Goal: Task Accomplishment & Management: Manage account settings

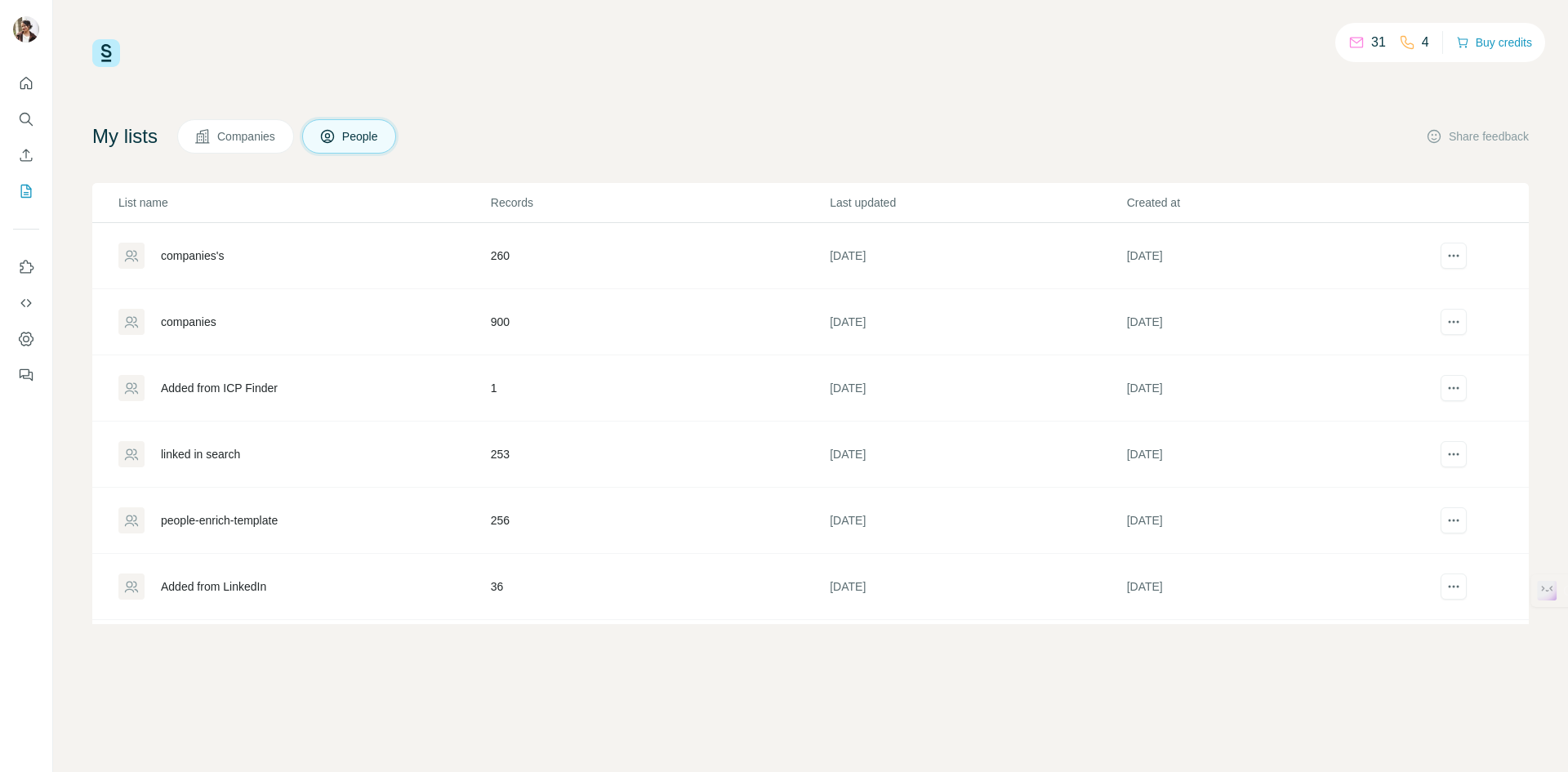
click at [235, 249] on div "companies's" at bounding box center [304, 255] width 370 height 26
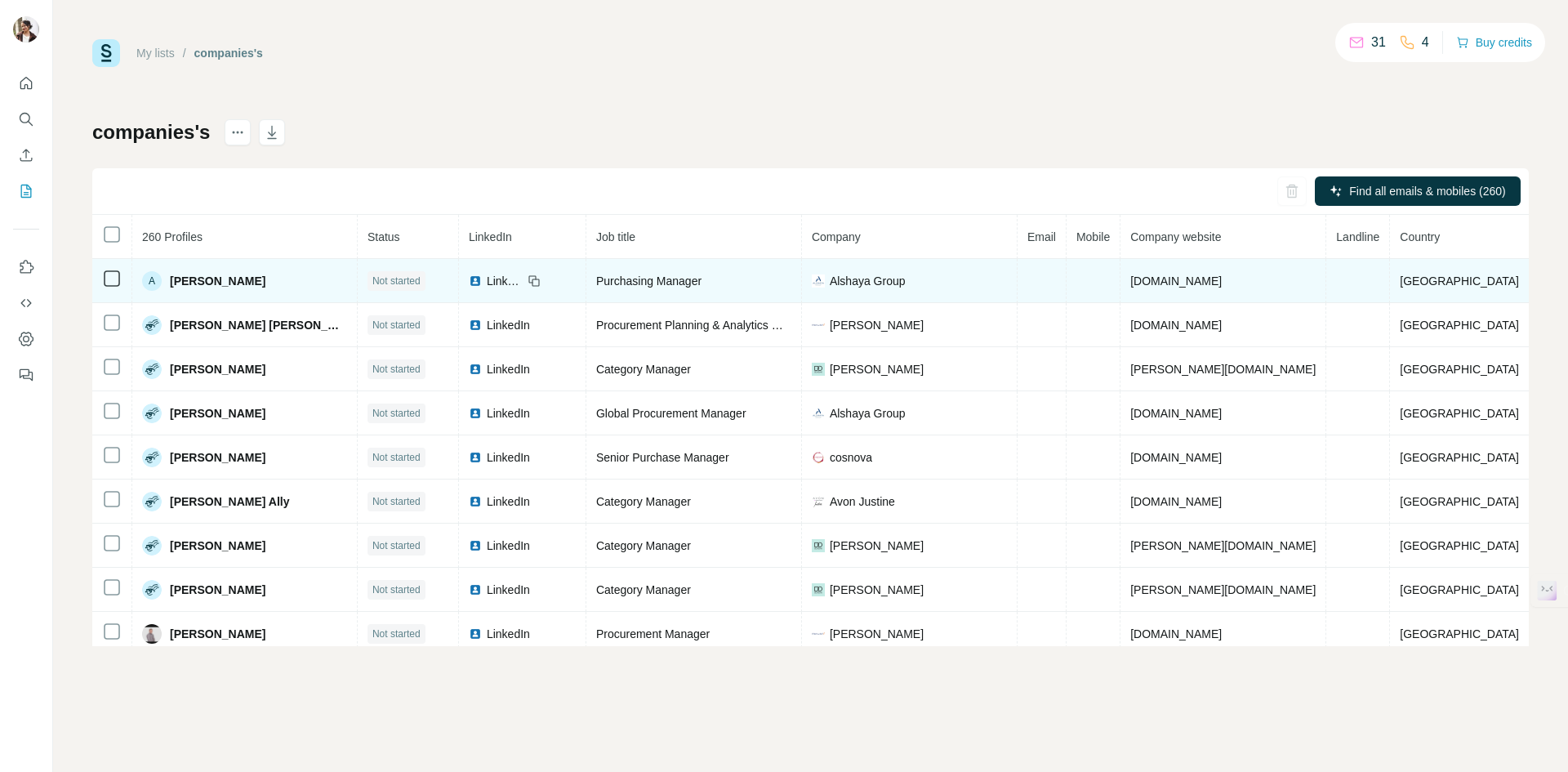
click at [514, 281] on span "LinkedIn" at bounding box center [504, 281] width 36 height 16
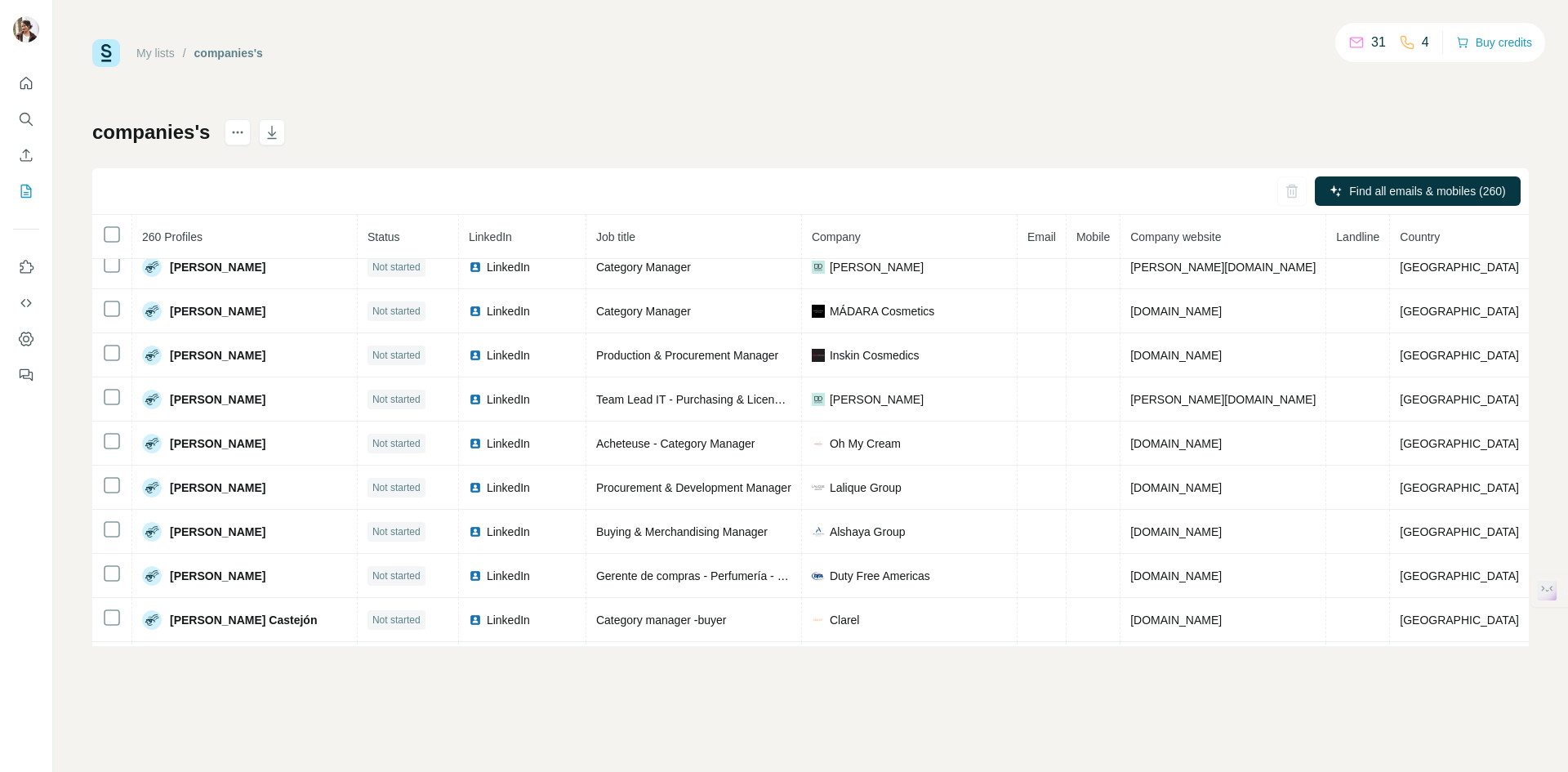
scroll to position [495, 0]
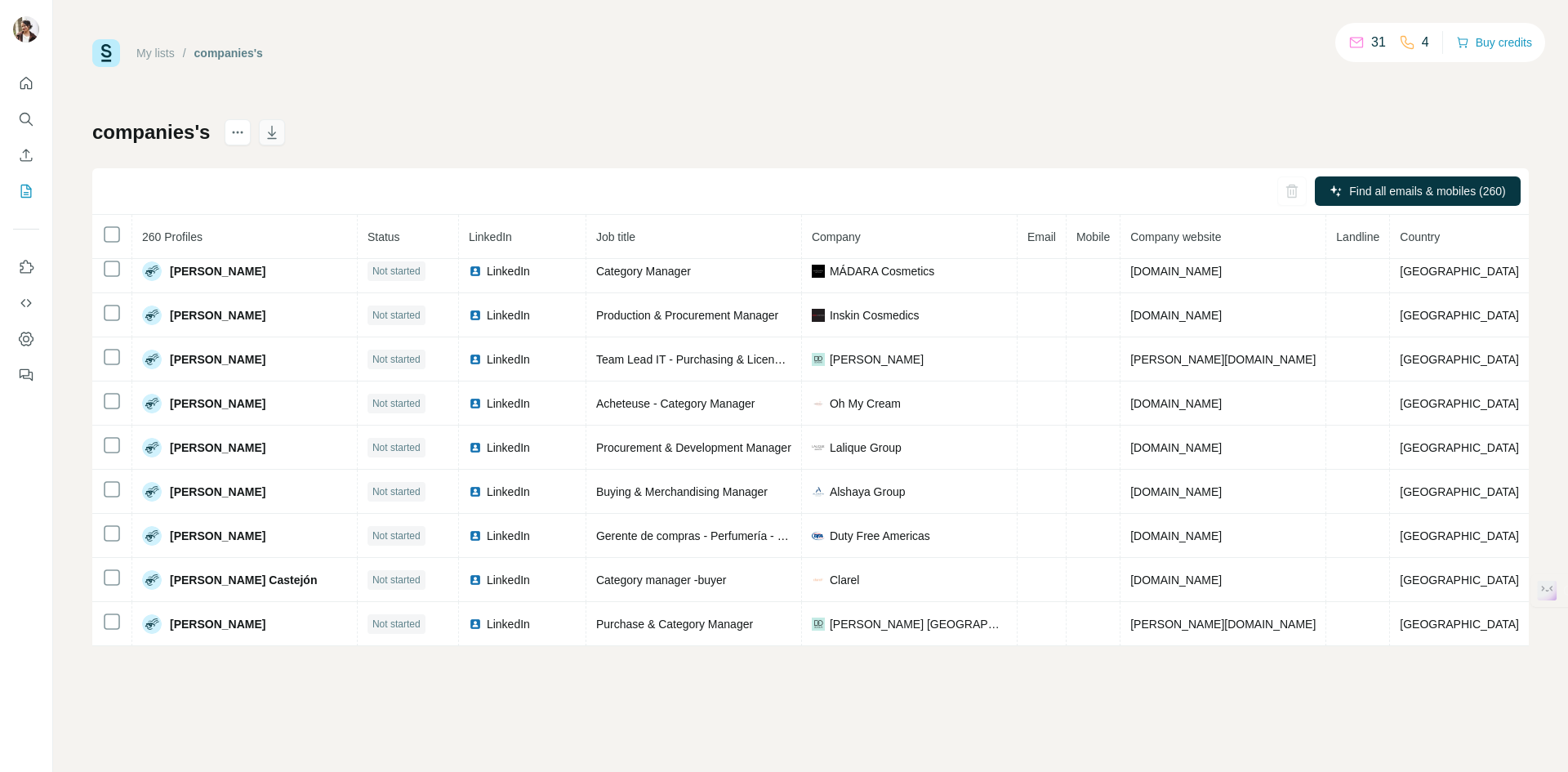
click at [273, 137] on icon "button" at bounding box center [271, 132] width 16 height 16
click at [274, 128] on icon "button" at bounding box center [271, 132] width 16 height 16
click at [156, 55] on link "My lists" at bounding box center [155, 53] width 38 height 13
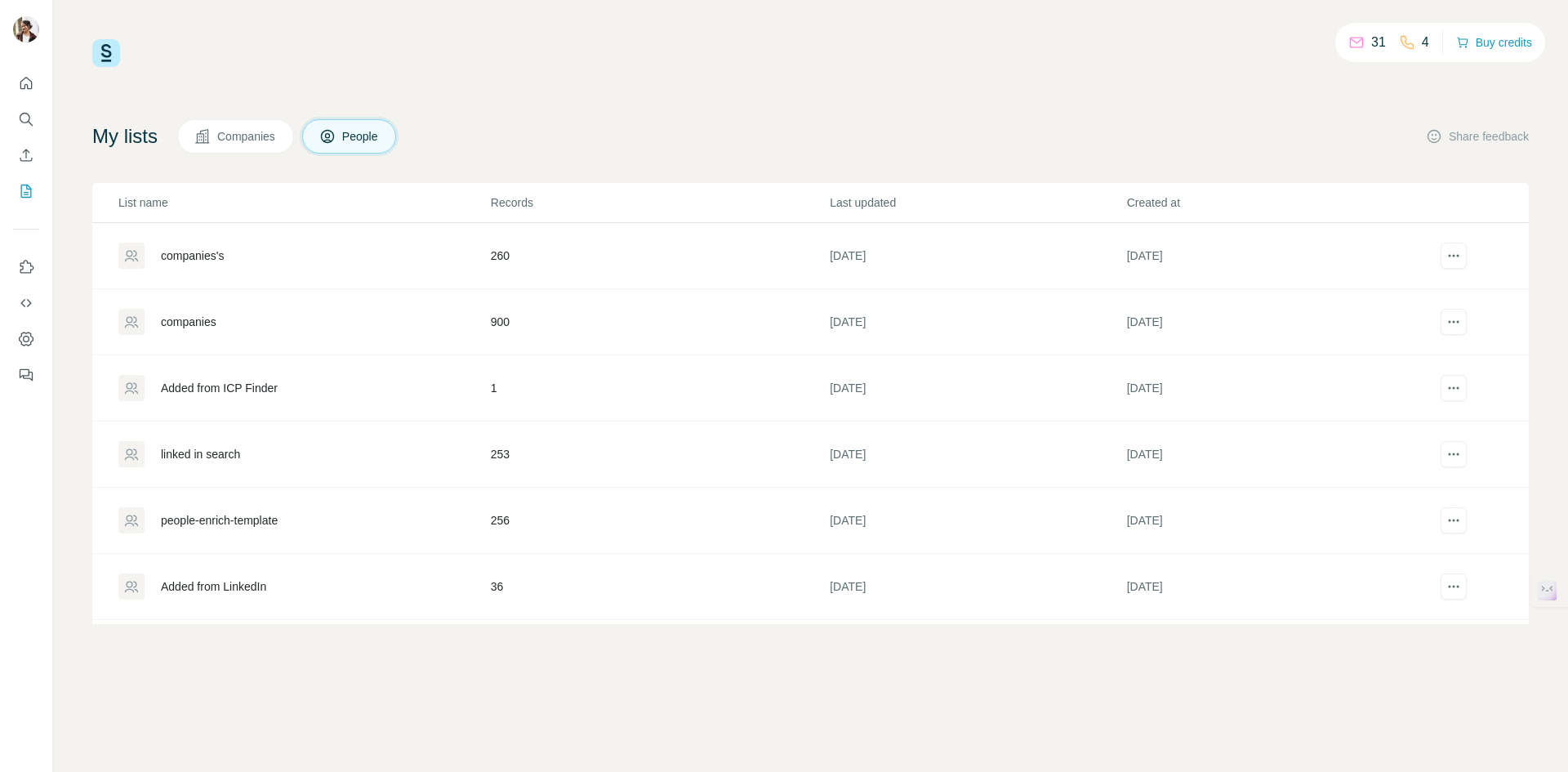
click at [198, 328] on div "companies" at bounding box center [189, 321] width 55 height 16
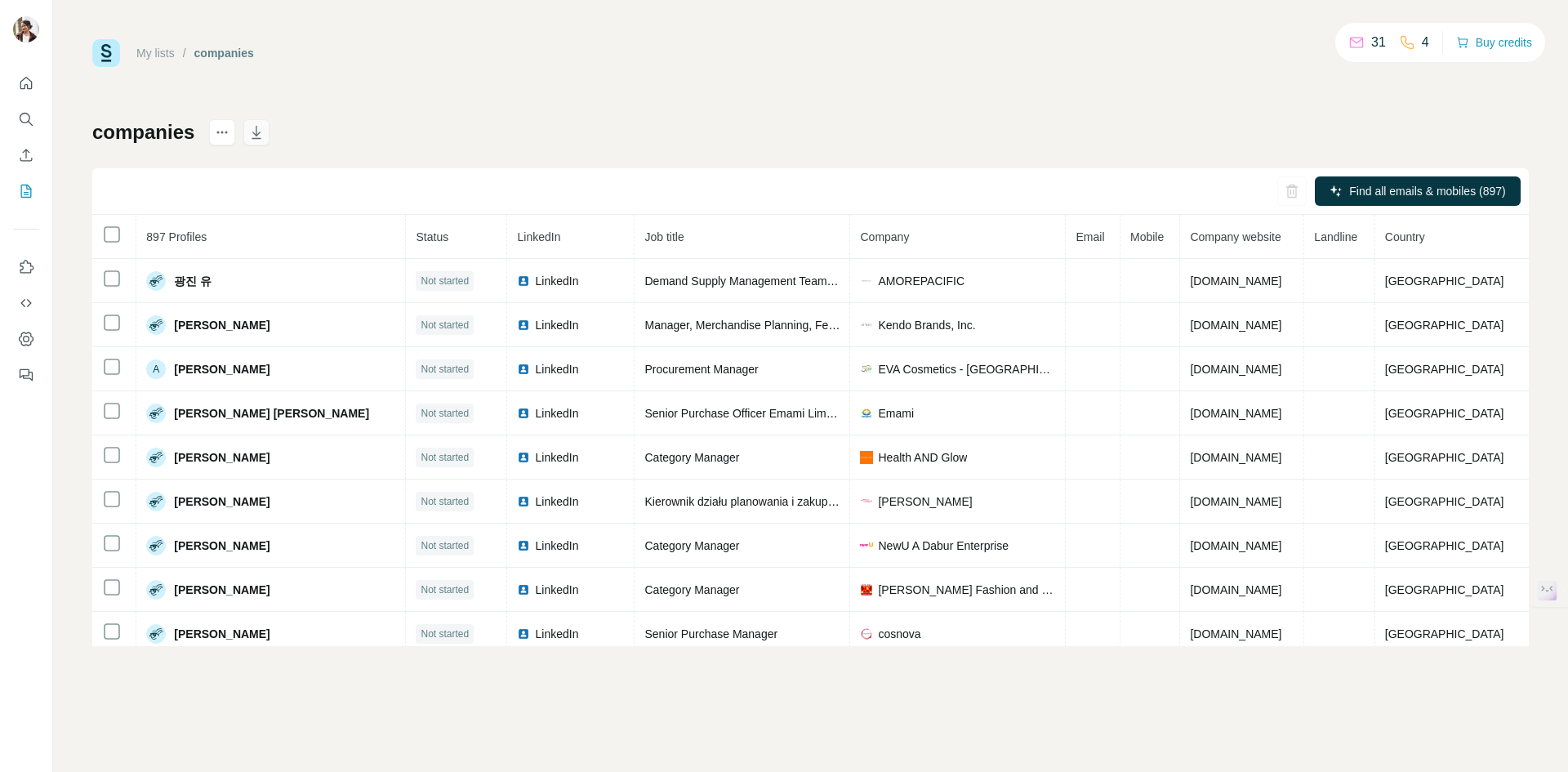
click at [256, 143] on button "button" at bounding box center [256, 132] width 26 height 26
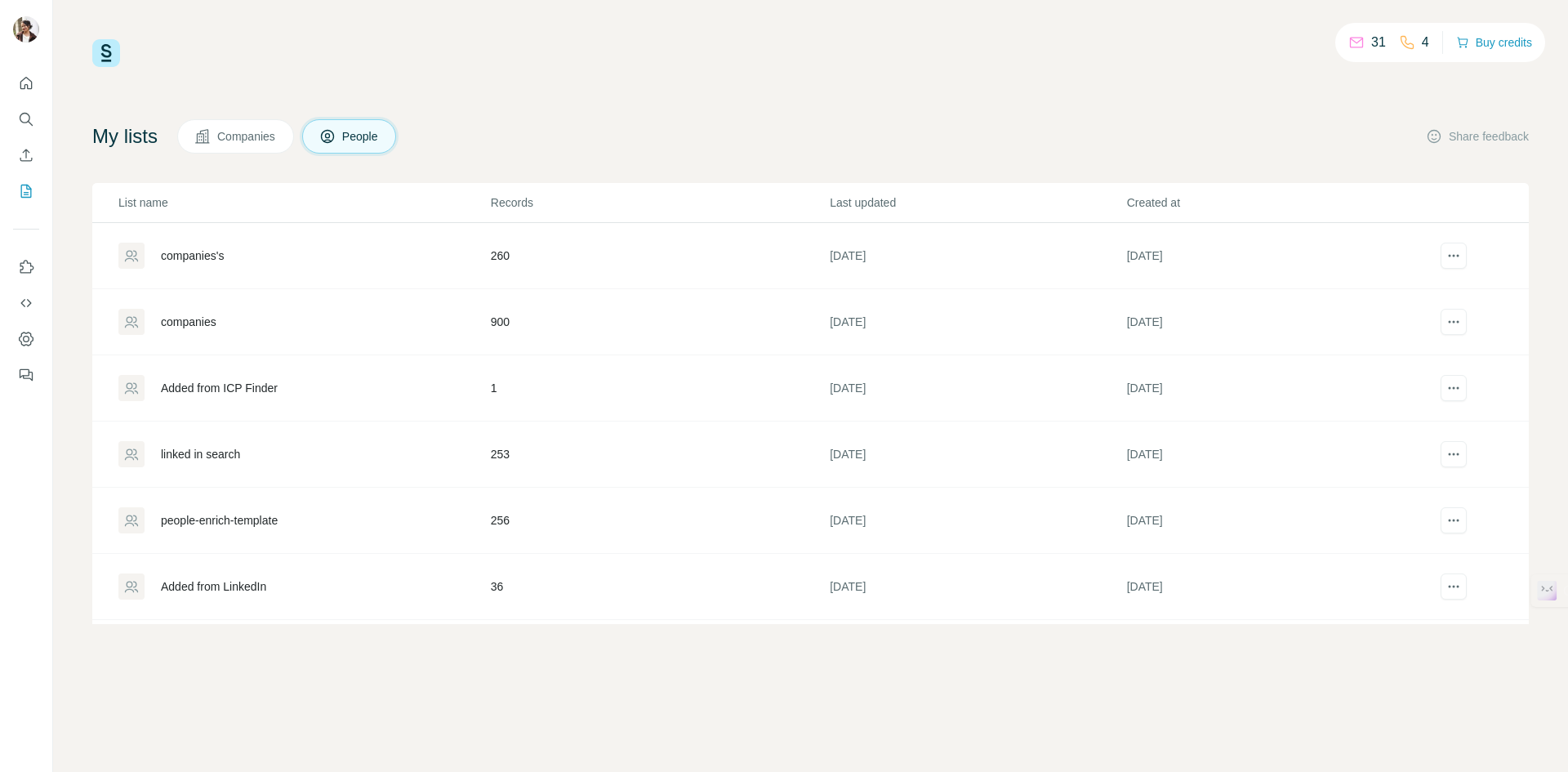
click at [222, 452] on div "linked in search" at bounding box center [201, 453] width 79 height 16
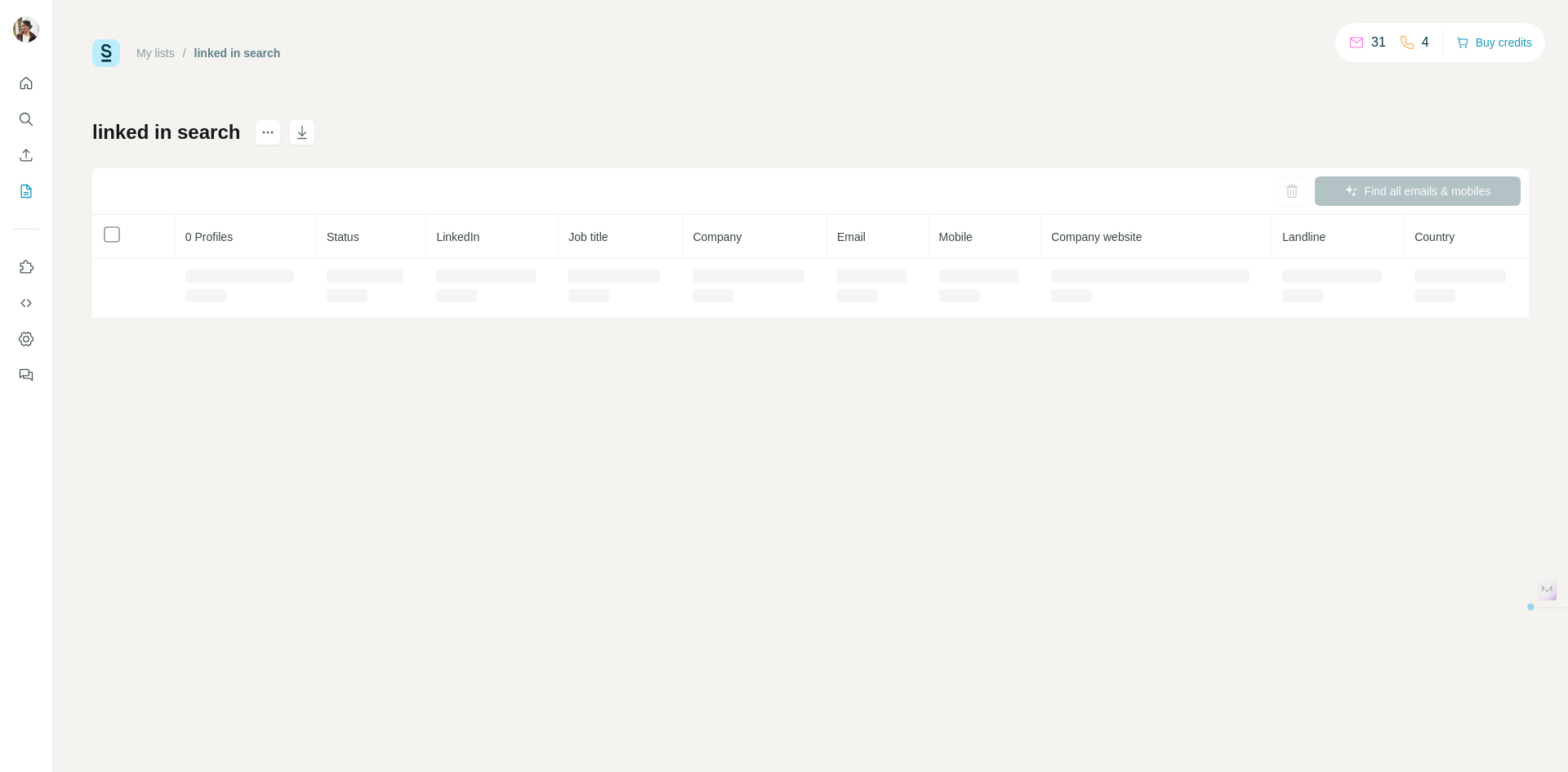
click at [222, 452] on div "My lists / linked in search 31 4 Buy credits linked in search Find all emails &…" at bounding box center [810, 386] width 1515 height 772
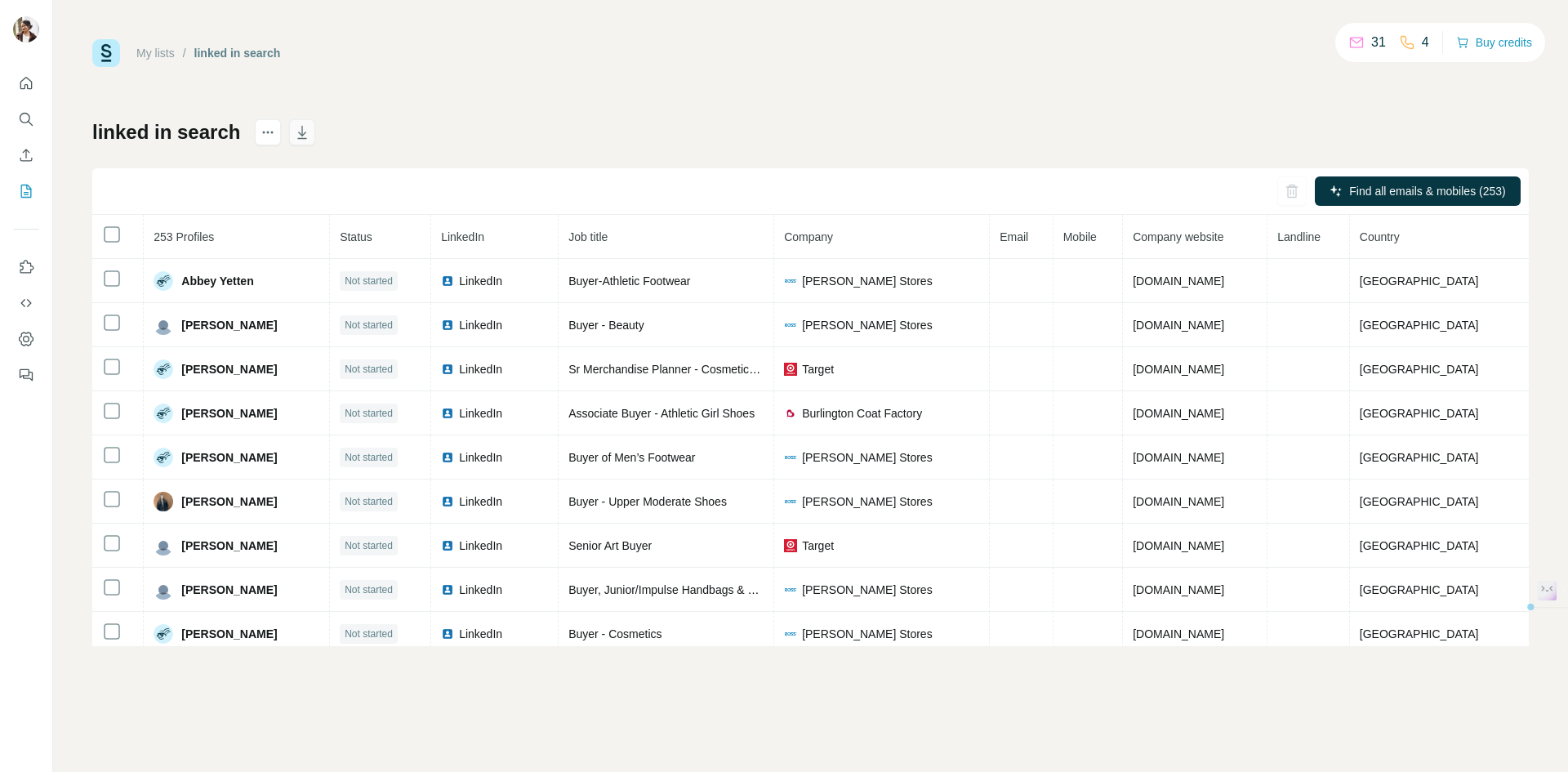
click at [299, 135] on icon "button" at bounding box center [302, 132] width 9 height 13
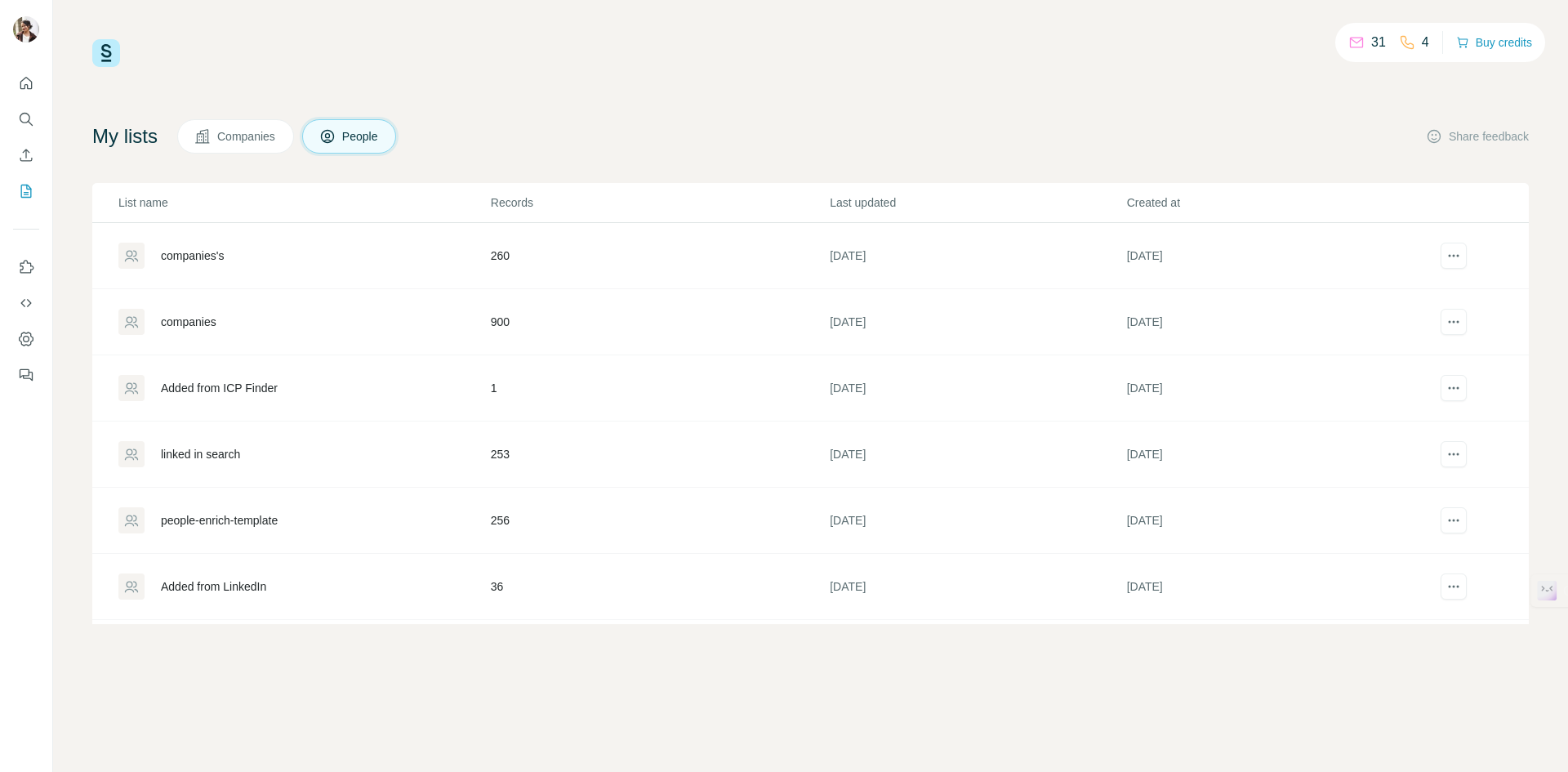
click at [277, 522] on div "people-enrich-template" at bounding box center [219, 520] width 117 height 16
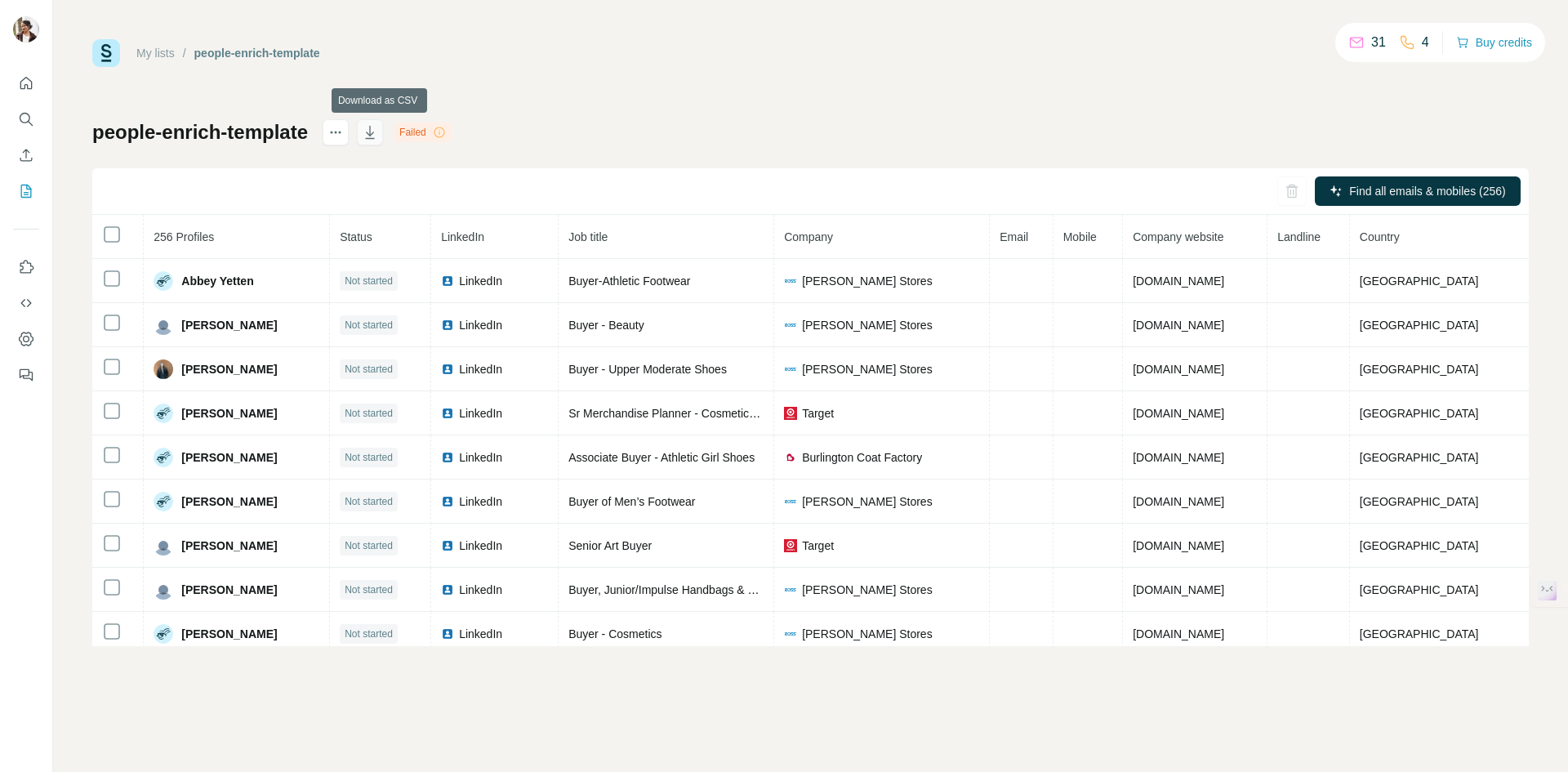
click at [378, 130] on icon "button" at bounding box center [370, 132] width 16 height 16
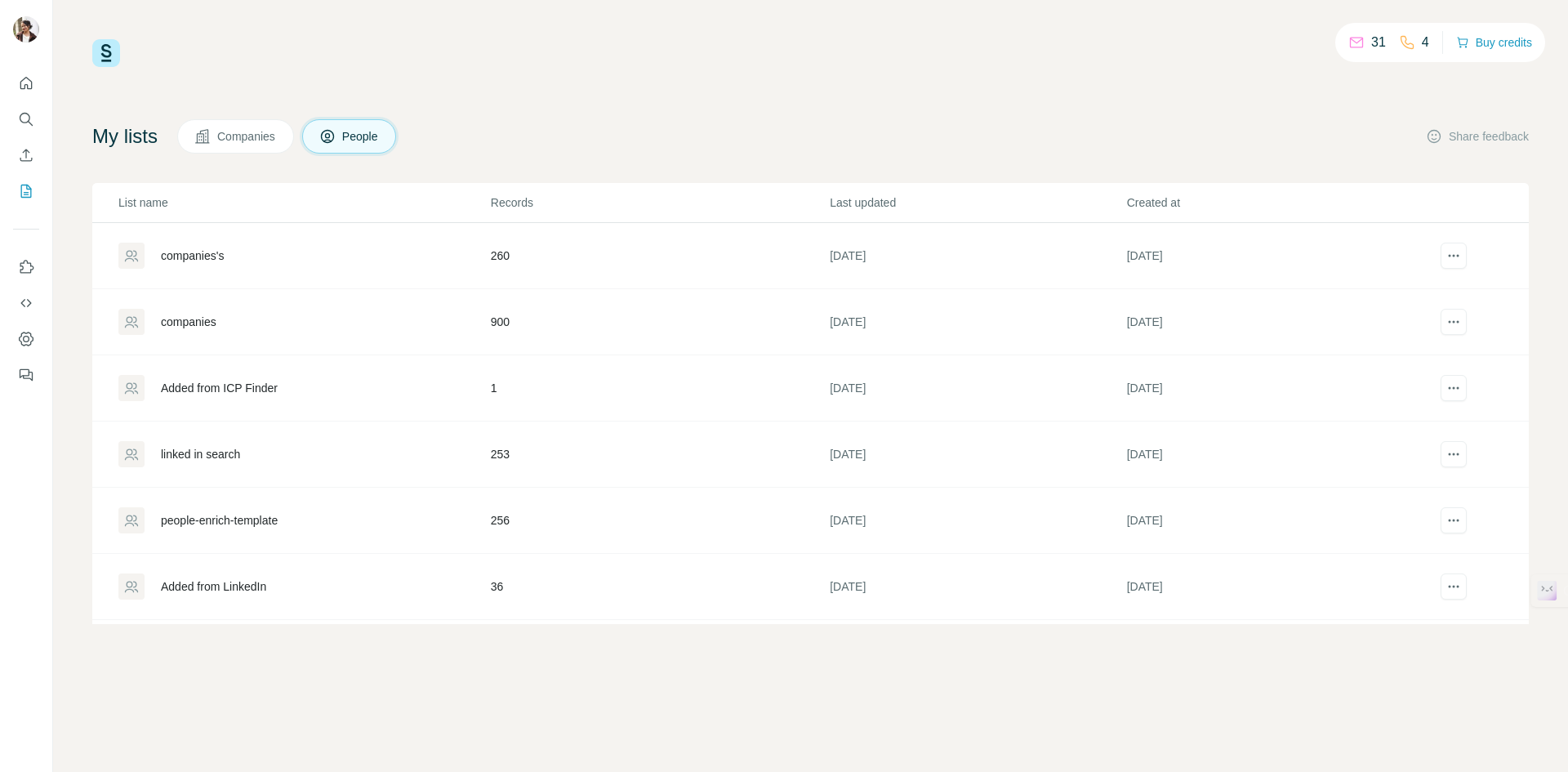
click at [240, 266] on div "companies's" at bounding box center [304, 255] width 370 height 26
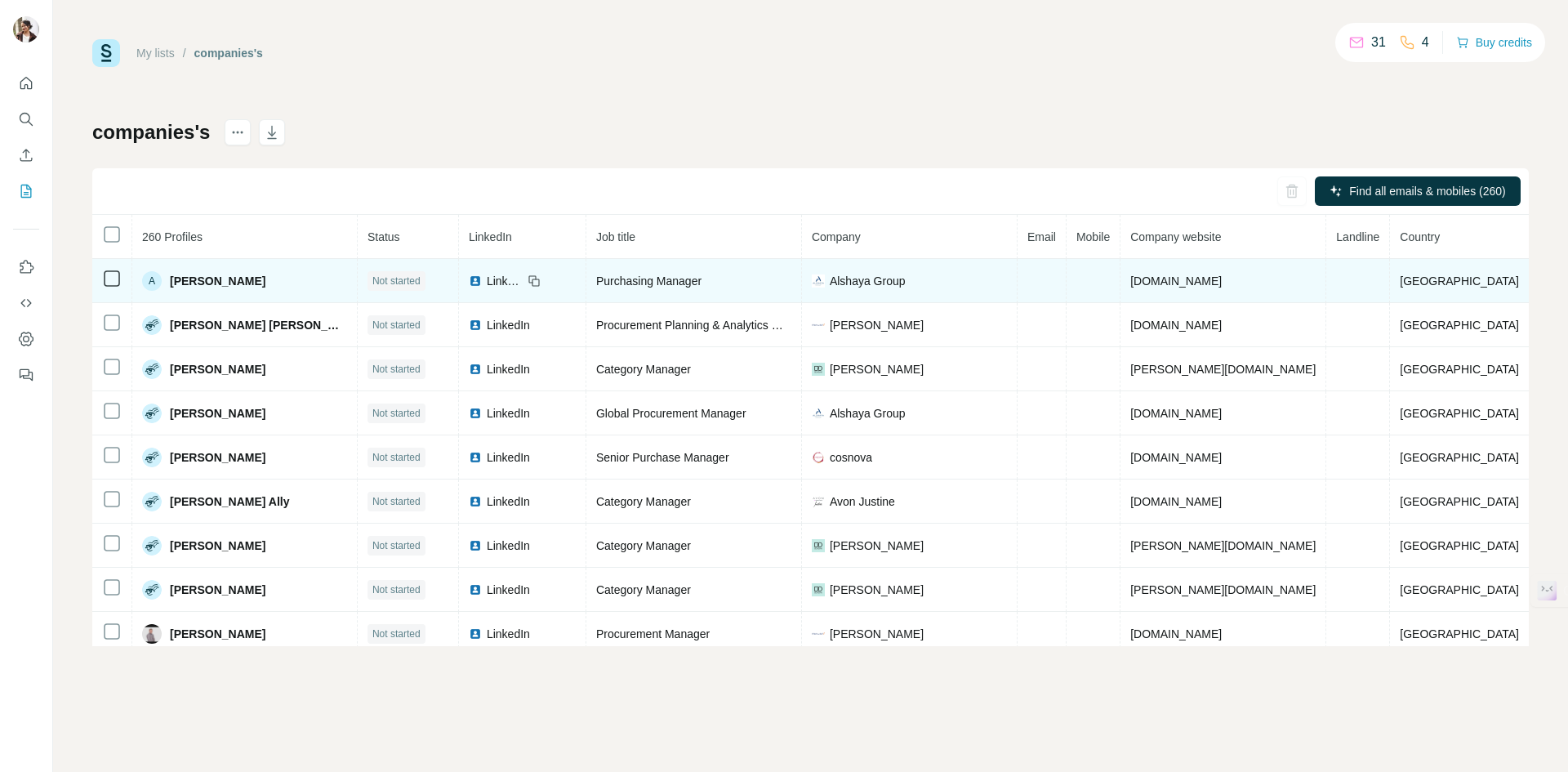
click at [522, 284] on span "LinkedIn" at bounding box center [504, 281] width 36 height 16
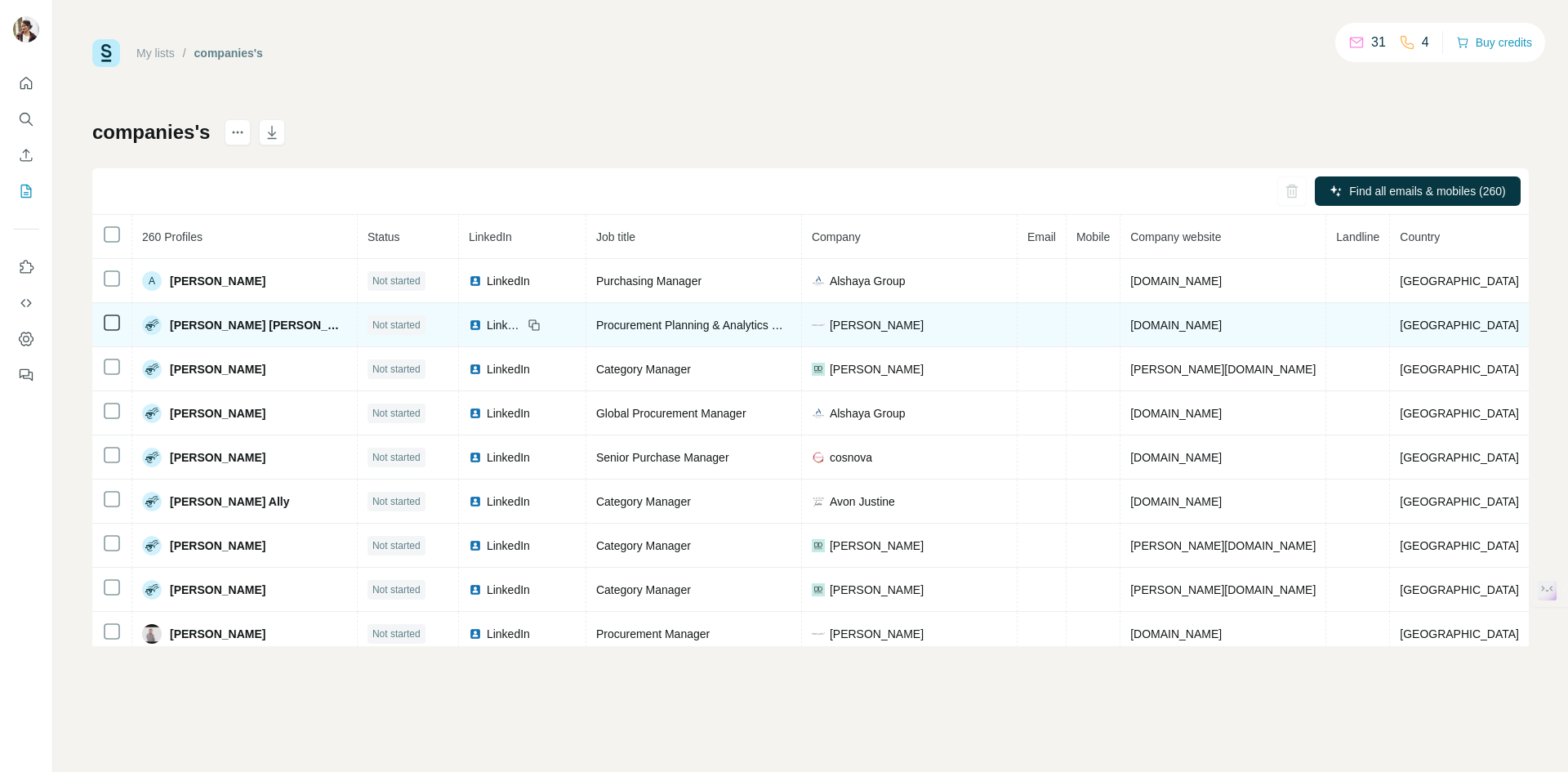
click at [522, 323] on span "LinkedIn" at bounding box center [504, 325] width 36 height 16
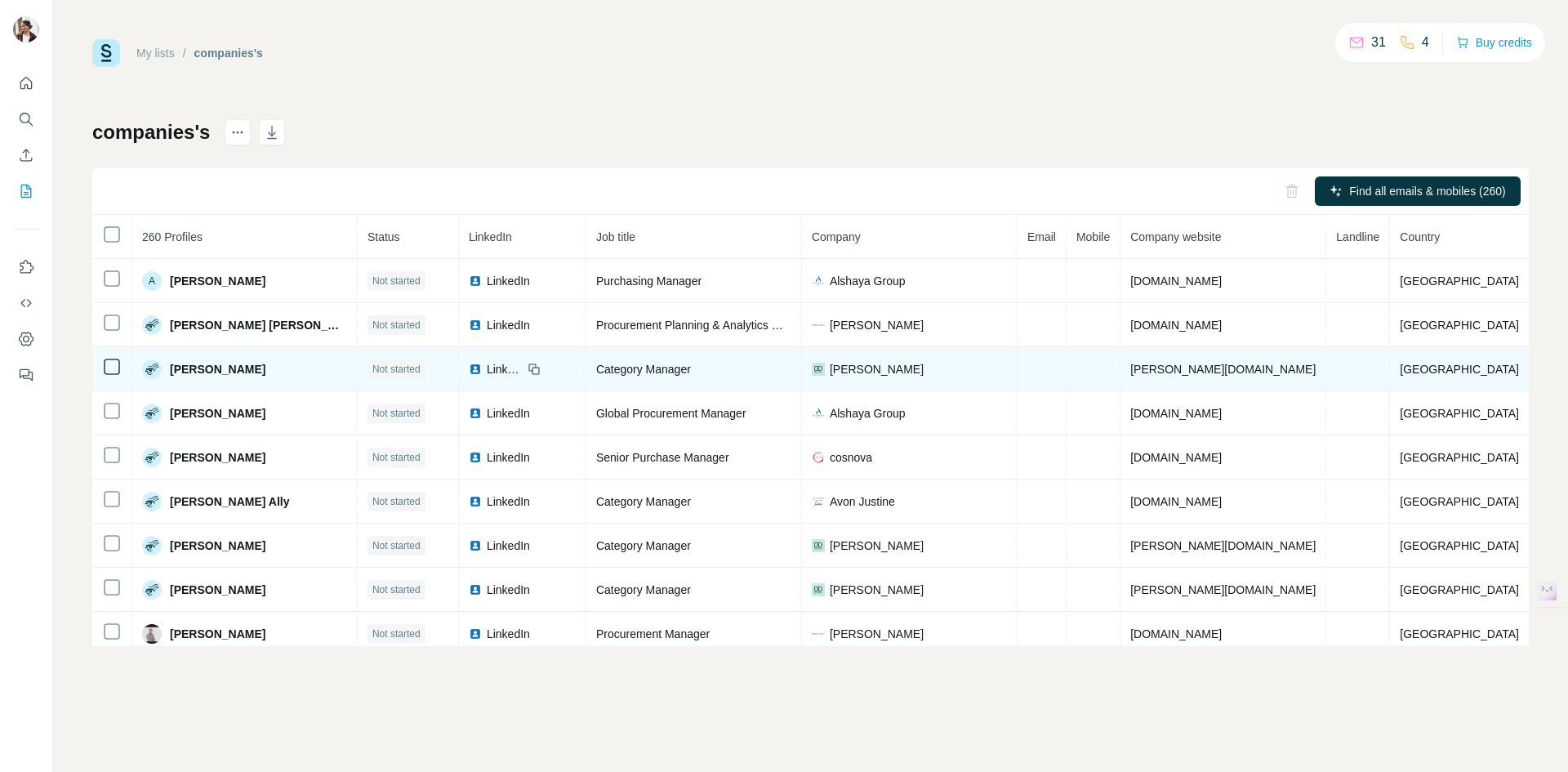
click at [522, 373] on span "LinkedIn" at bounding box center [504, 369] width 36 height 16
click at [521, 370] on span "LinkedIn" at bounding box center [504, 369] width 36 height 16
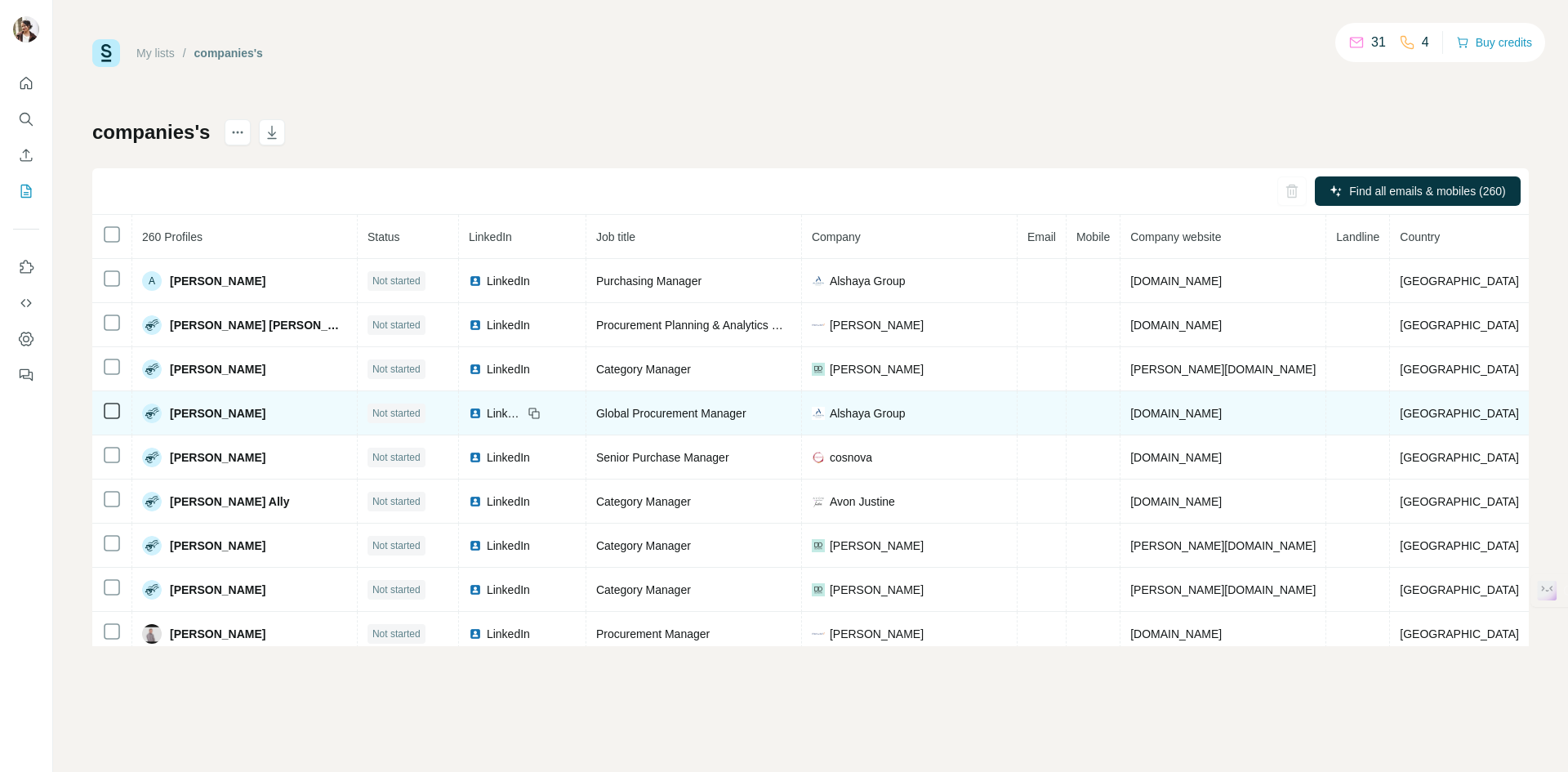
click at [522, 411] on span "LinkedIn" at bounding box center [504, 413] width 36 height 16
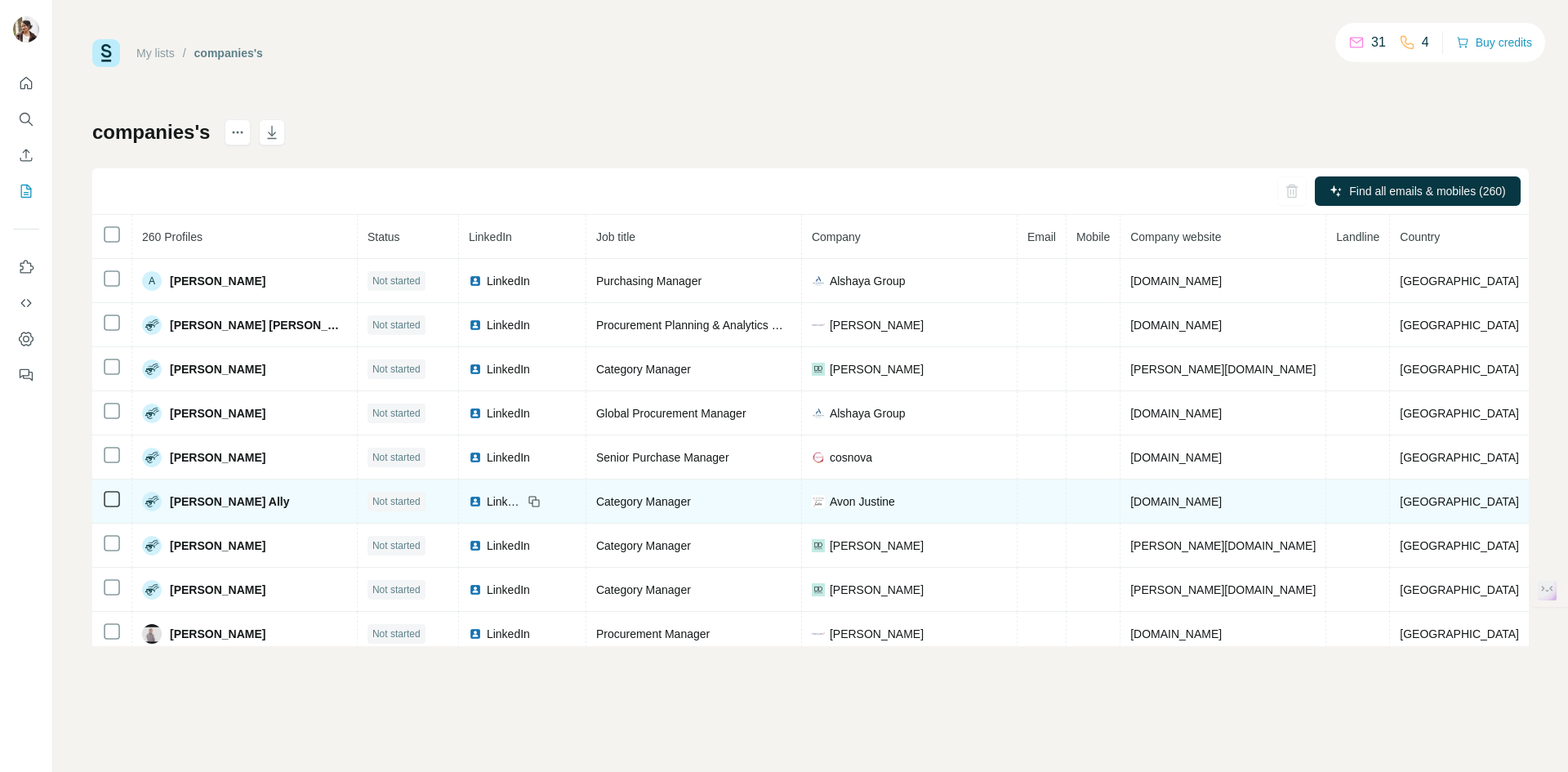
click at [520, 500] on span "LinkedIn" at bounding box center [504, 501] width 36 height 16
